Goal: Navigation & Orientation: Understand site structure

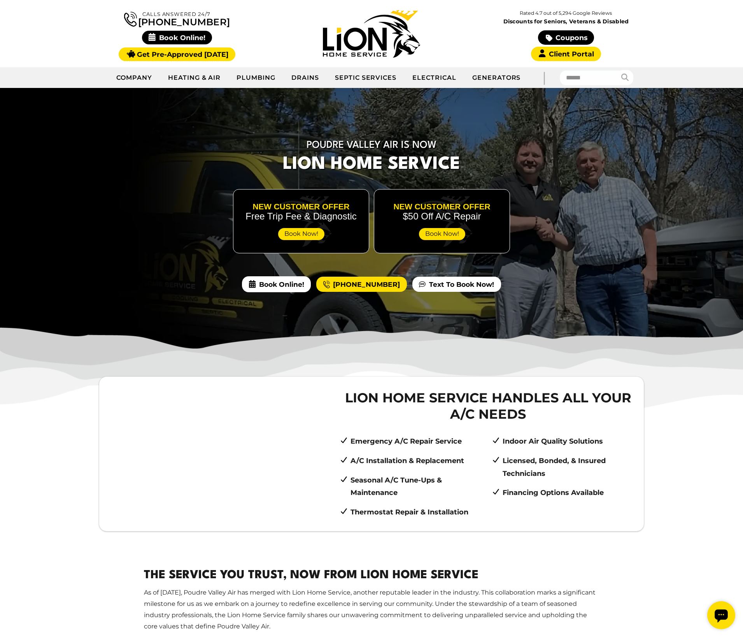
click at [646, 165] on div at bounding box center [371, 219] width 743 height 262
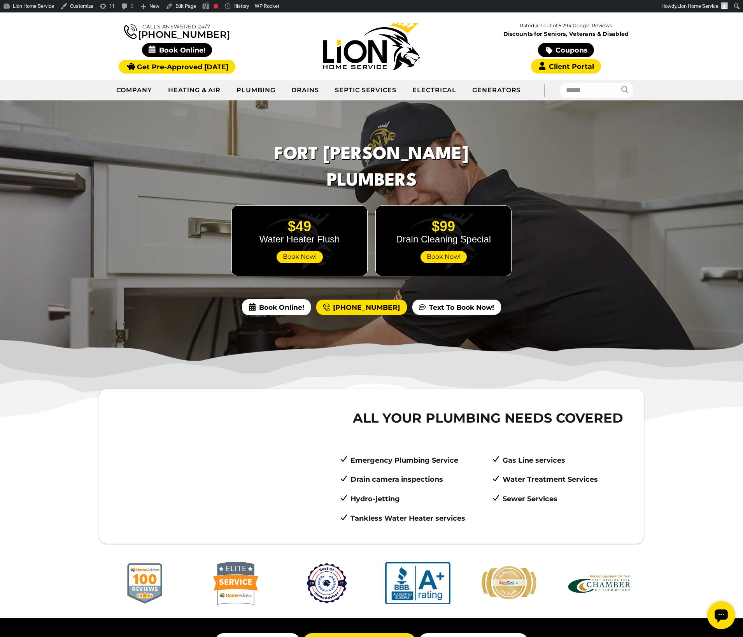
scroll to position [12, 0]
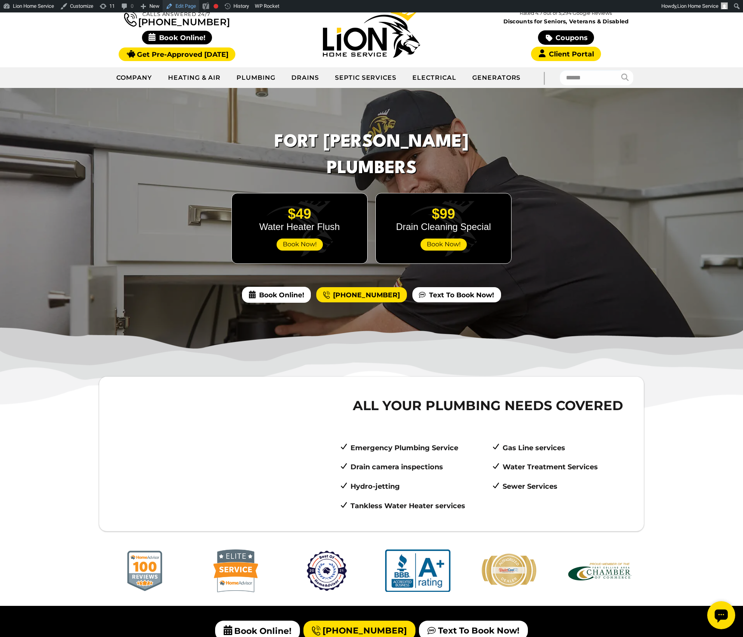
click at [187, 5] on link "Edit Page" at bounding box center [181, 6] width 37 height 12
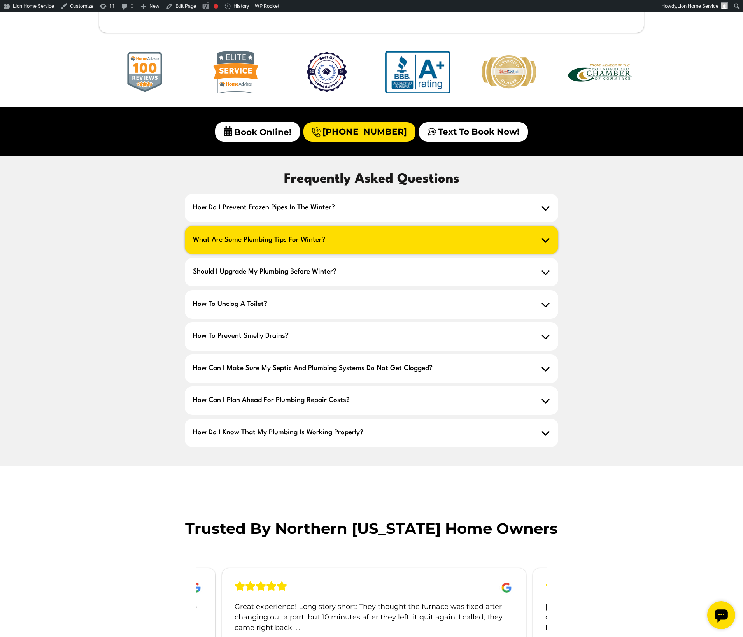
scroll to position [109, 0]
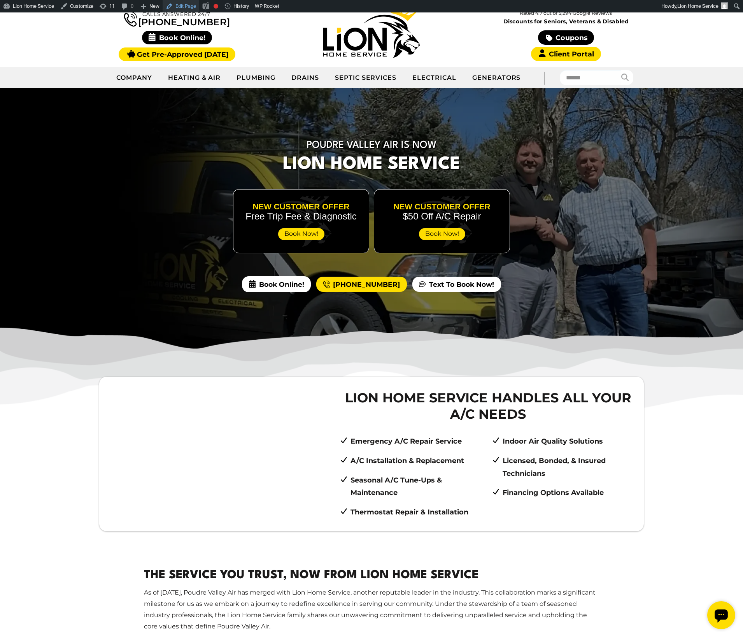
click at [186, 5] on link "Edit Page" at bounding box center [181, 6] width 37 height 12
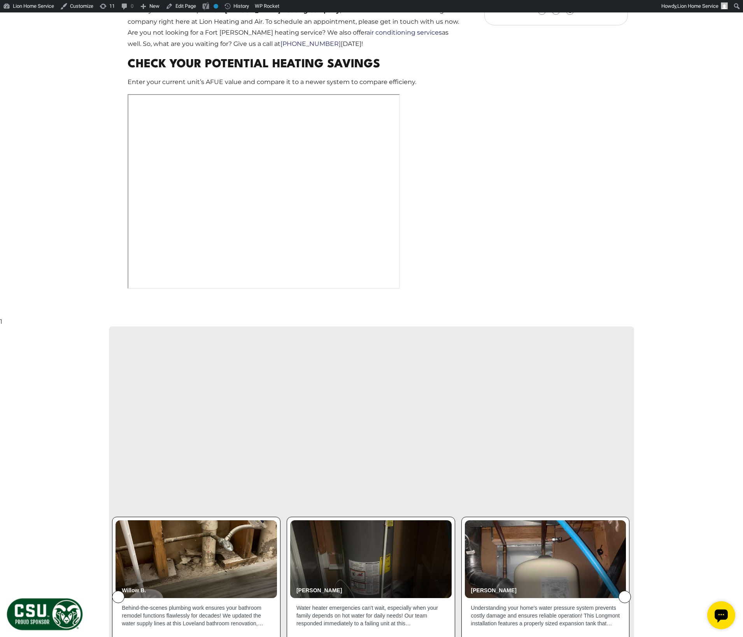
scroll to position [1059, 0]
